Goal: Task Accomplishment & Management: Schedule New Meeting +

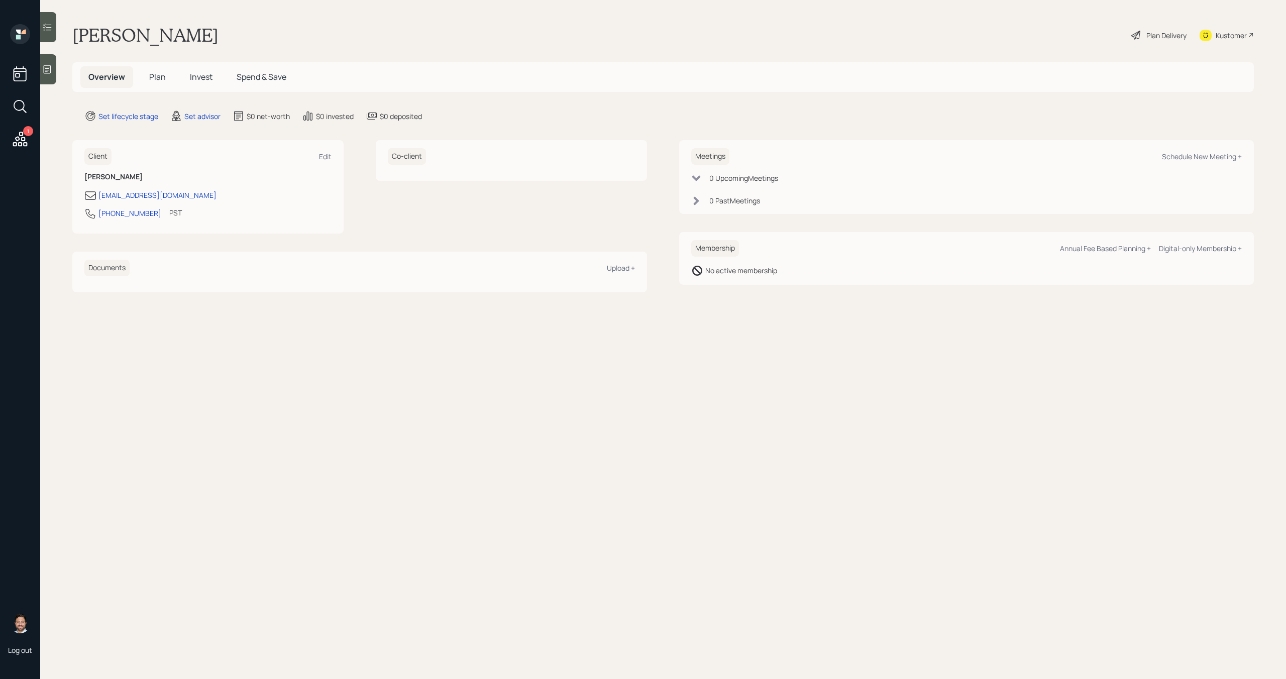
click at [1226, 36] on div "Kustomer" at bounding box center [1231, 35] width 31 height 11
click at [1229, 30] on div "Kustomer" at bounding box center [1231, 35] width 31 height 11
click at [1229, 35] on div "Kustomer" at bounding box center [1231, 35] width 31 height 11
click at [50, 73] on icon at bounding box center [48, 69] width 8 height 9
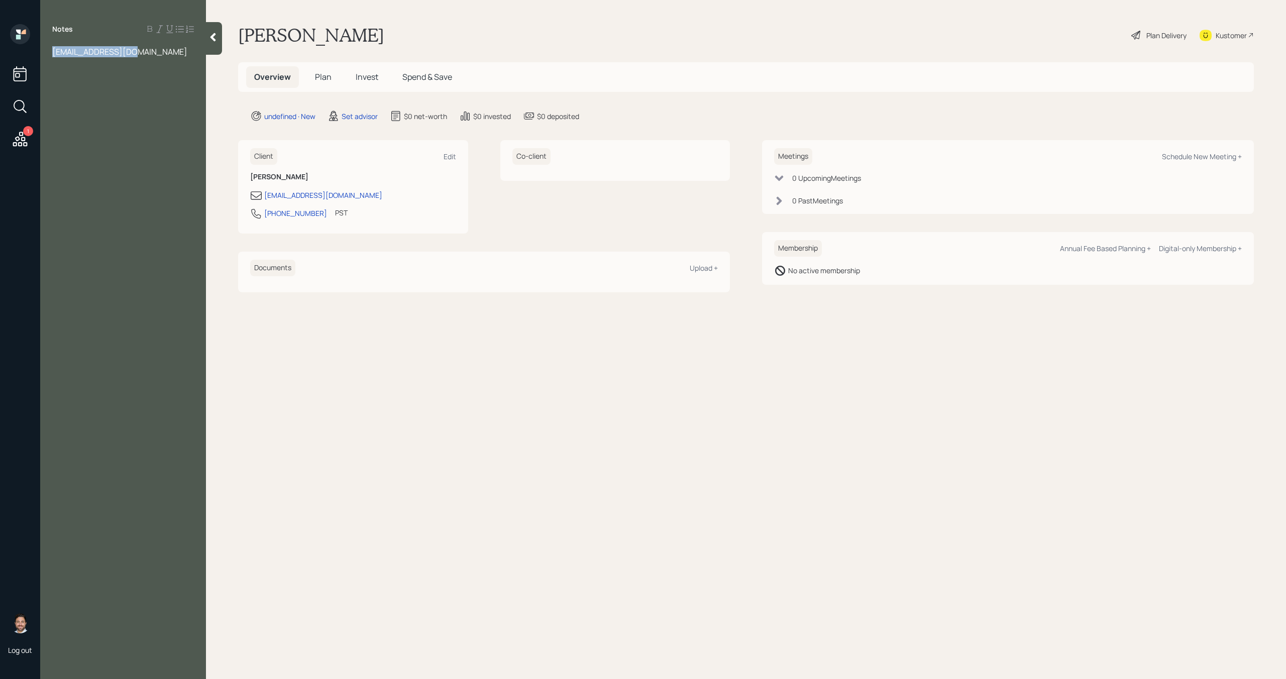
drag, startPoint x: 145, startPoint y: 53, endPoint x: 15, endPoint y: 52, distance: 130.2
click at [16, 52] on div "1 Log out Notes [EMAIL_ADDRESS][DOMAIN_NAME] [PERSON_NAME] Plan Delivery Kustom…" at bounding box center [643, 339] width 1286 height 679
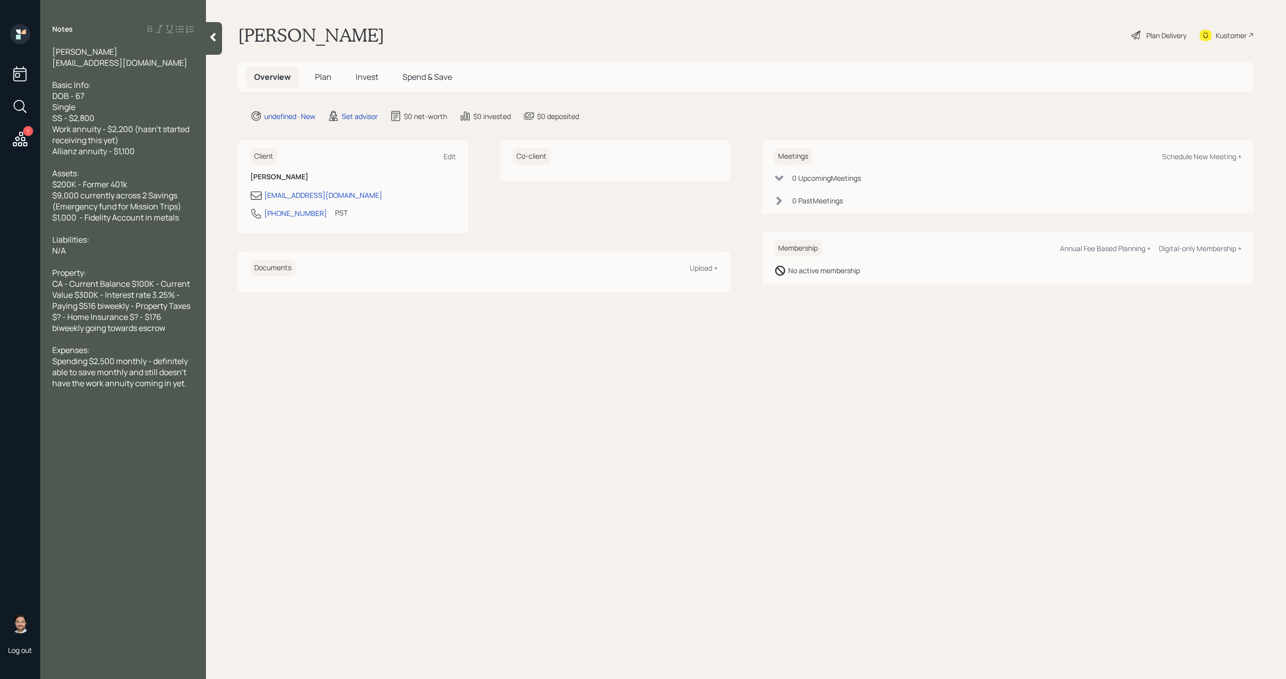
click at [215, 45] on div at bounding box center [214, 38] width 16 height 33
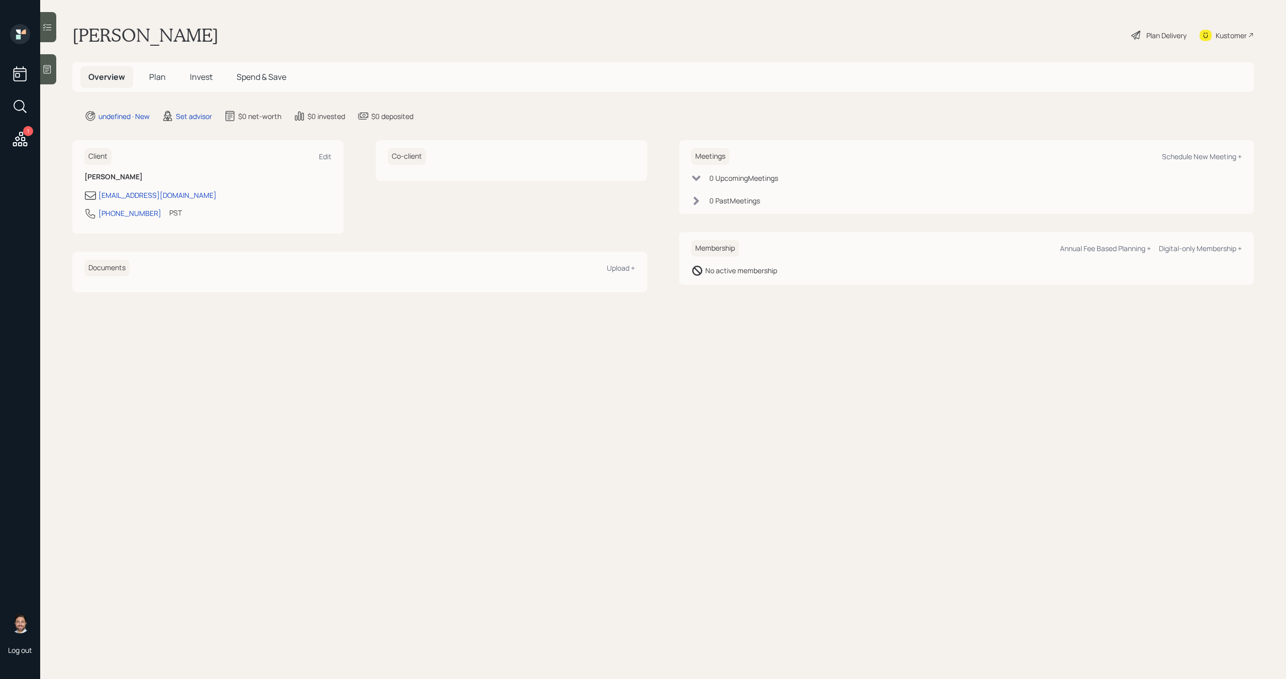
click at [1237, 34] on div "Kustomer" at bounding box center [1231, 35] width 31 height 11
click at [1193, 156] on div "Schedule New Meeting +" at bounding box center [1202, 157] width 80 height 10
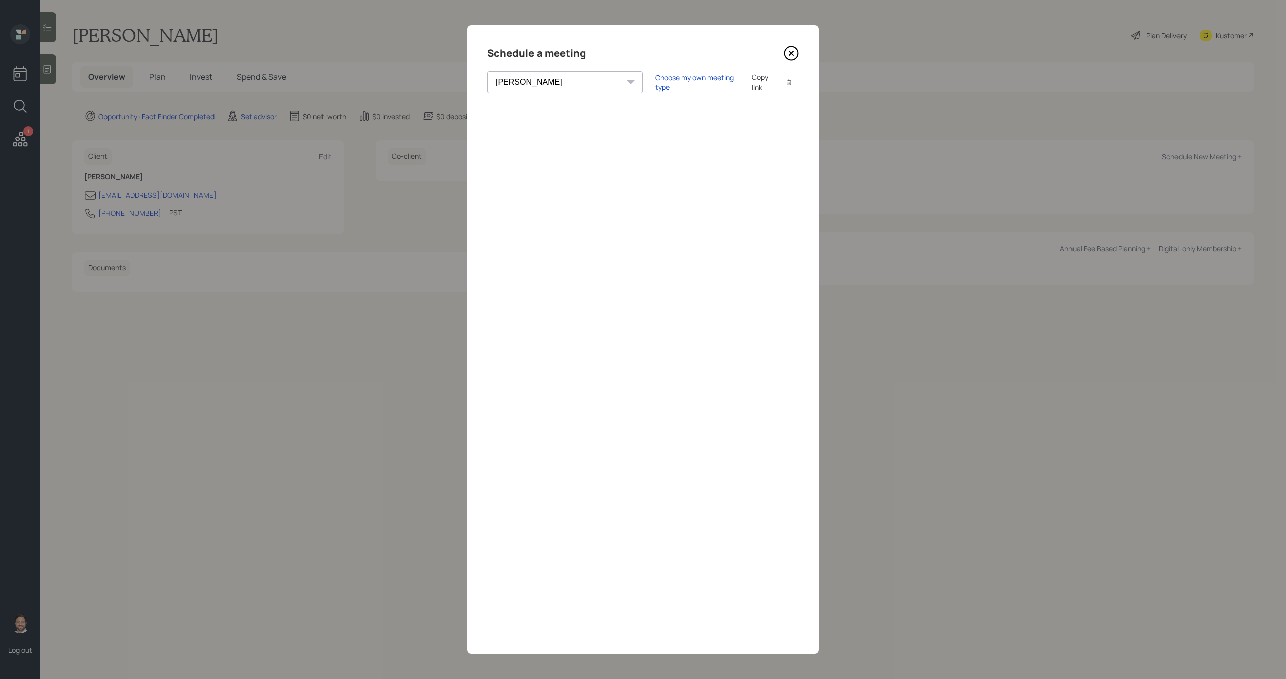
click at [547, 78] on select "[PERSON_NAME] [PERSON_NAME] [PERSON_NAME] [PERSON_NAME] [PERSON_NAME] [PERSON_N…" at bounding box center [565, 82] width 156 height 22
select select "bffa7908-1b2a-4c79-9bb6-f0ec9aed22d3"
click at [487, 71] on select "[PERSON_NAME] [PERSON_NAME] [PERSON_NAME] [PERSON_NAME] [PERSON_NAME] [PERSON_N…" at bounding box center [565, 82] width 156 height 22
click at [789, 50] on icon at bounding box center [791, 53] width 15 height 15
